Goal: Information Seeking & Learning: Compare options

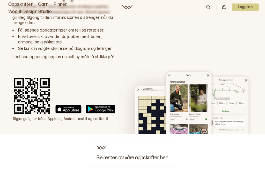
scroll to position [1570, 0]
click at [232, 99] on img at bounding box center [183, 100] width 137 height 67
click at [234, 94] on img at bounding box center [183, 100] width 137 height 67
click at [231, 96] on img at bounding box center [183, 100] width 137 height 67
click at [198, 104] on img at bounding box center [183, 100] width 137 height 67
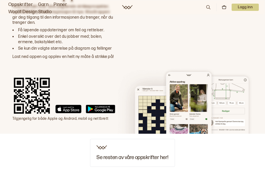
click at [225, 96] on img at bounding box center [183, 100] width 137 height 67
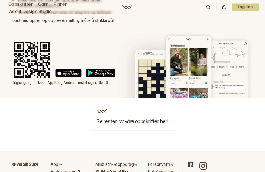
scroll to position [1606, 0]
click at [157, 118] on h3 "Se resten av våre oppskrifter her!" at bounding box center [132, 121] width 72 height 6
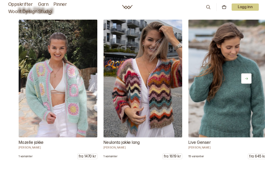
scroll to position [3500, 0]
click at [69, 121] on img at bounding box center [58, 78] width 79 height 118
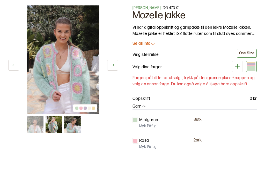
scroll to position [16, 0]
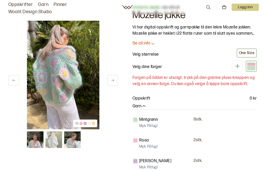
click at [68, 95] on img at bounding box center [63, 75] width 72 height 109
click at [72, 92] on img at bounding box center [63, 75] width 72 height 109
click at [78, 92] on img at bounding box center [63, 75] width 72 height 109
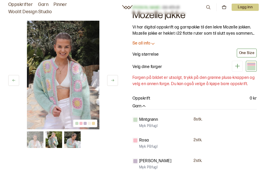
click at [67, 88] on img at bounding box center [63, 75] width 72 height 109
click at [71, 83] on img at bounding box center [63, 75] width 72 height 109
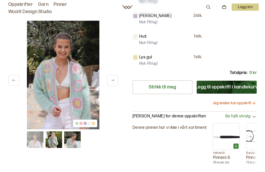
scroll to position [161, 0]
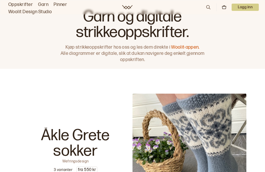
click at [17, 6] on link "Oppskrifter" at bounding box center [20, 4] width 25 height 7
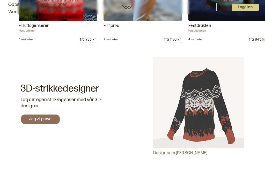
scroll to position [5415, 0]
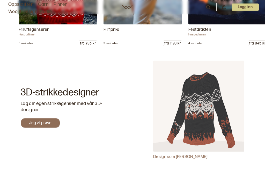
scroll to position [1622, 0]
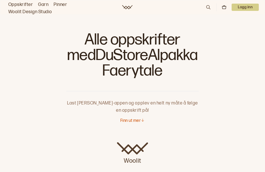
click at [13, 6] on link "Oppskrifter" at bounding box center [20, 4] width 25 height 7
click at [41, 5] on link "Garn" at bounding box center [43, 4] width 10 height 7
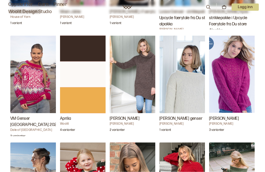
scroll to position [745, 0]
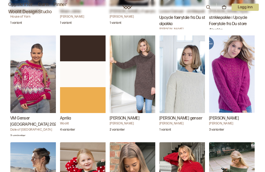
click at [88, 93] on div "Aprilia" at bounding box center [86, 100] width 52 height 26
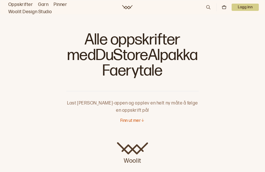
click at [27, 3] on link "Oppskrifter" at bounding box center [20, 4] width 25 height 7
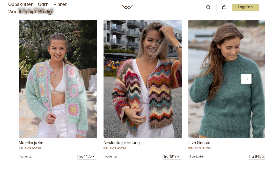
scroll to position [3519, 0]
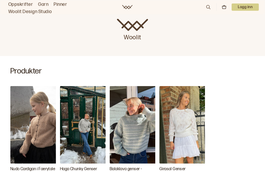
scroll to position [124, 0]
click at [23, 119] on img "Nudo Cardigan i Faerytale" at bounding box center [36, 125] width 52 height 78
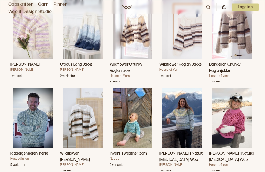
scroll to position [1498, 0]
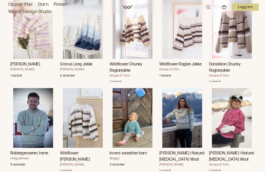
click at [227, 59] on img "Dandelion Chunky Raglanjakke" at bounding box center [232, 28] width 40 height 59
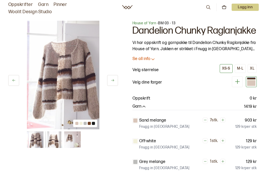
scroll to position [1514, 0]
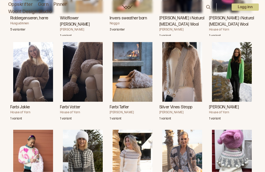
scroll to position [1633, 0]
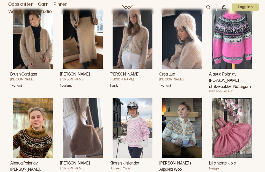
scroll to position [1930, 0]
click at [23, 69] on img "Brush Cardigan" at bounding box center [33, 38] width 40 height 59
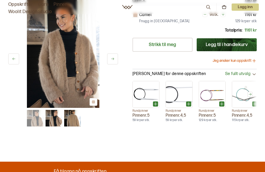
scroll to position [106, 0]
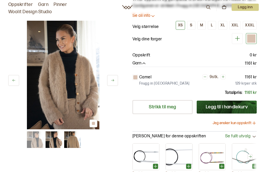
scroll to position [1945, 0]
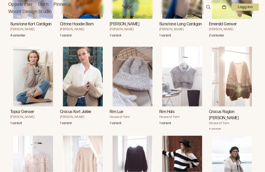
scroll to position [2247, 0]
click at [73, 106] on img "Crocus Kort Jakke" at bounding box center [83, 76] width 40 height 59
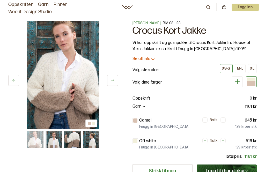
scroll to position [2264, 0]
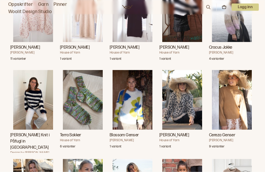
scroll to position [2401, 0]
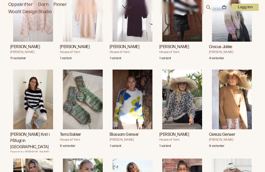
click at [233, 41] on img "Crocus Jakke" at bounding box center [232, 11] width 40 height 59
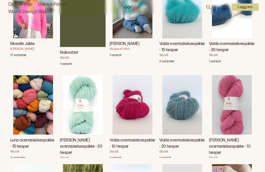
scroll to position [4082, 0]
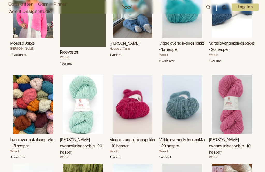
click at [35, 38] on img "Moselle Jakke" at bounding box center [33, 8] width 40 height 59
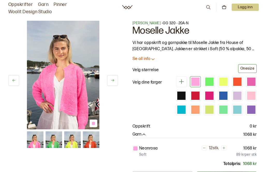
click at [143, 52] on div "Vi har oppskrift og garnpakke til Moselle Jakke fra House of Yarn. Jakken er st…" at bounding box center [194, 46] width 124 height 12
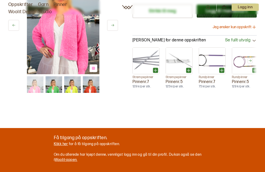
scroll to position [167, 0]
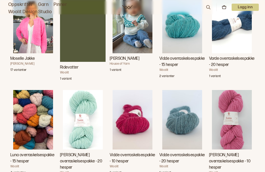
scroll to position [4094, 0]
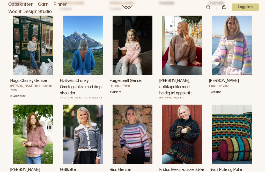
scroll to position [4498, 0]
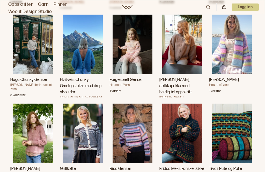
click at [169, 74] on img "Clara jakke, strikkepakke med heldigital oppskrift" at bounding box center [182, 44] width 40 height 59
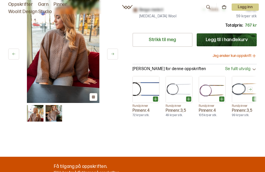
scroll to position [120, 0]
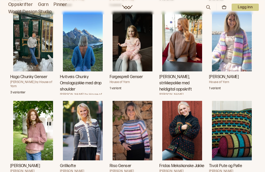
scroll to position [4510, 0]
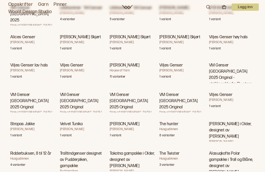
scroll to position [12485, 0]
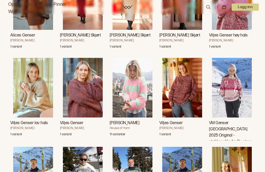
scroll to position [15043, 0]
